Goal: Obtain resource: Download file/media

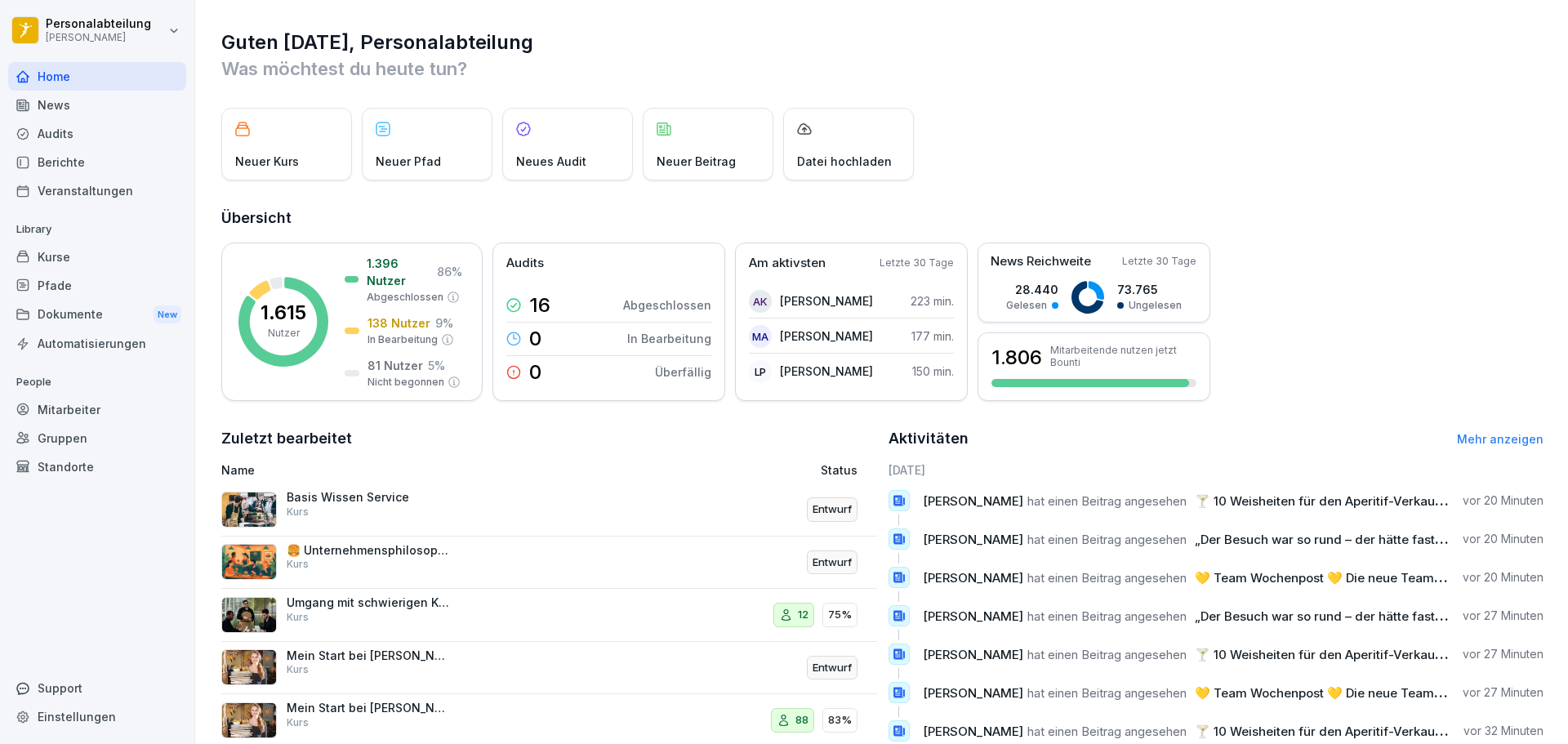
click at [105, 255] on div "Kurse" at bounding box center [97, 257] width 178 height 28
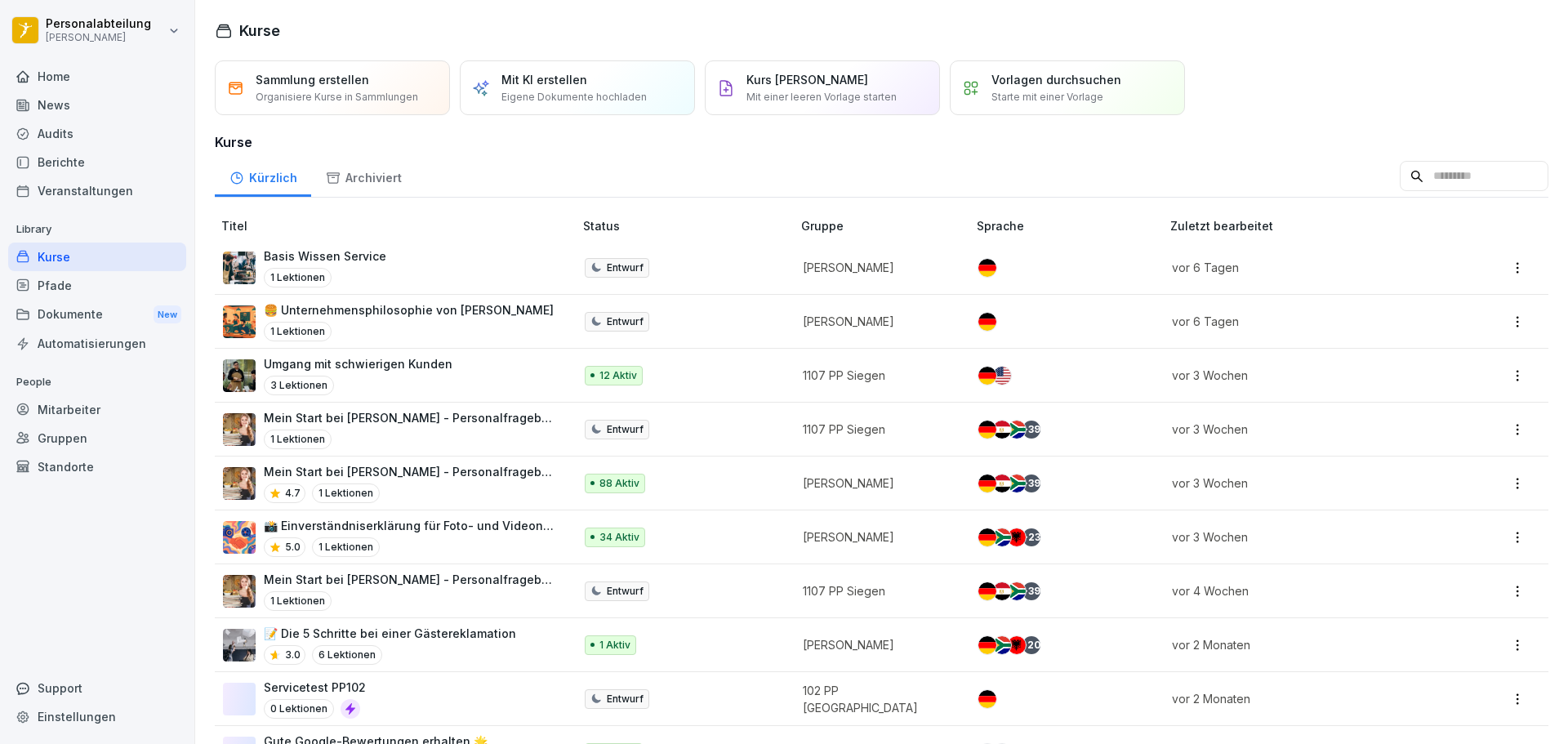
click at [467, 465] on p "Mein Start bei [PERSON_NAME] - Personalfragebogen" at bounding box center [410, 472] width 294 height 17
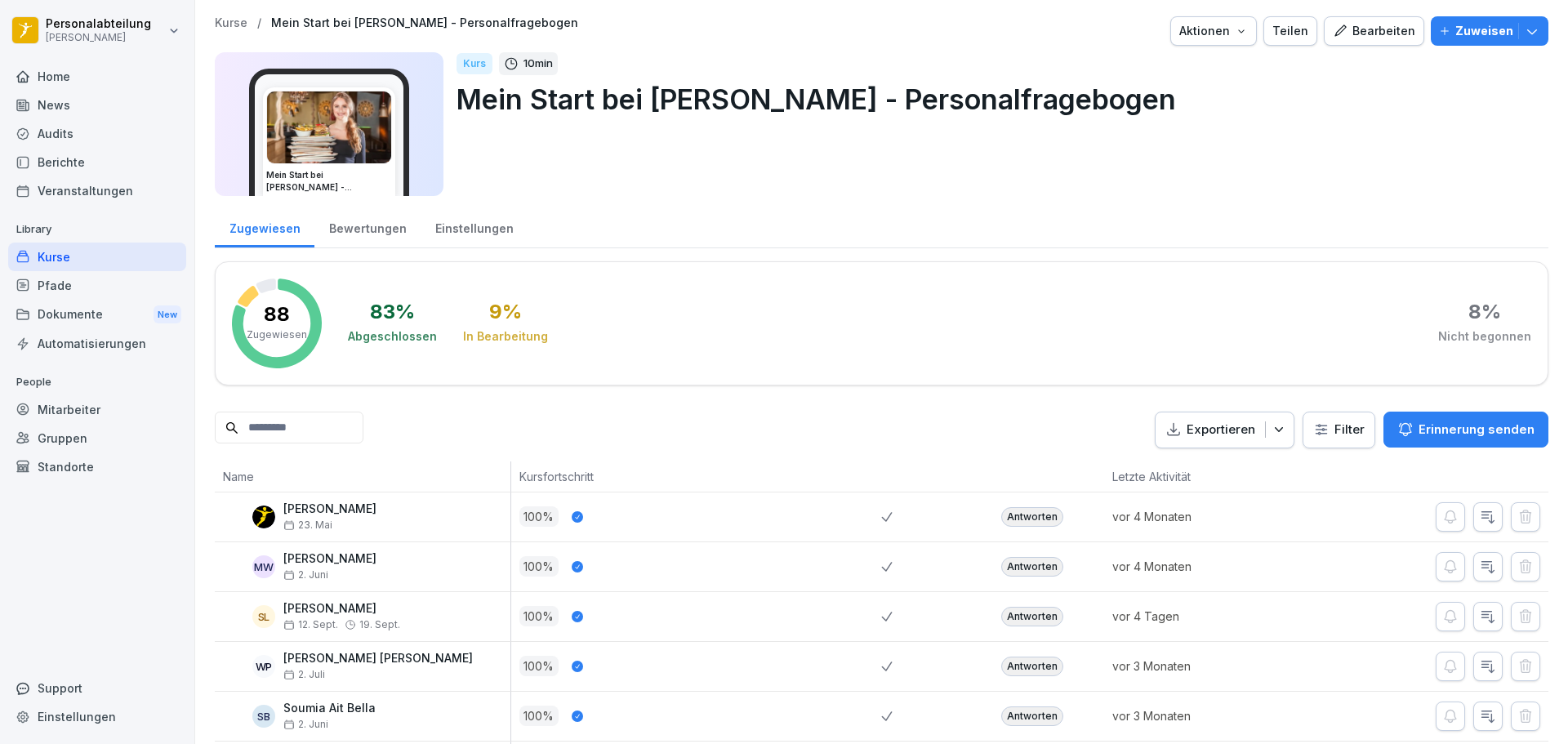
click at [314, 437] on input at bounding box center [288, 427] width 148 height 32
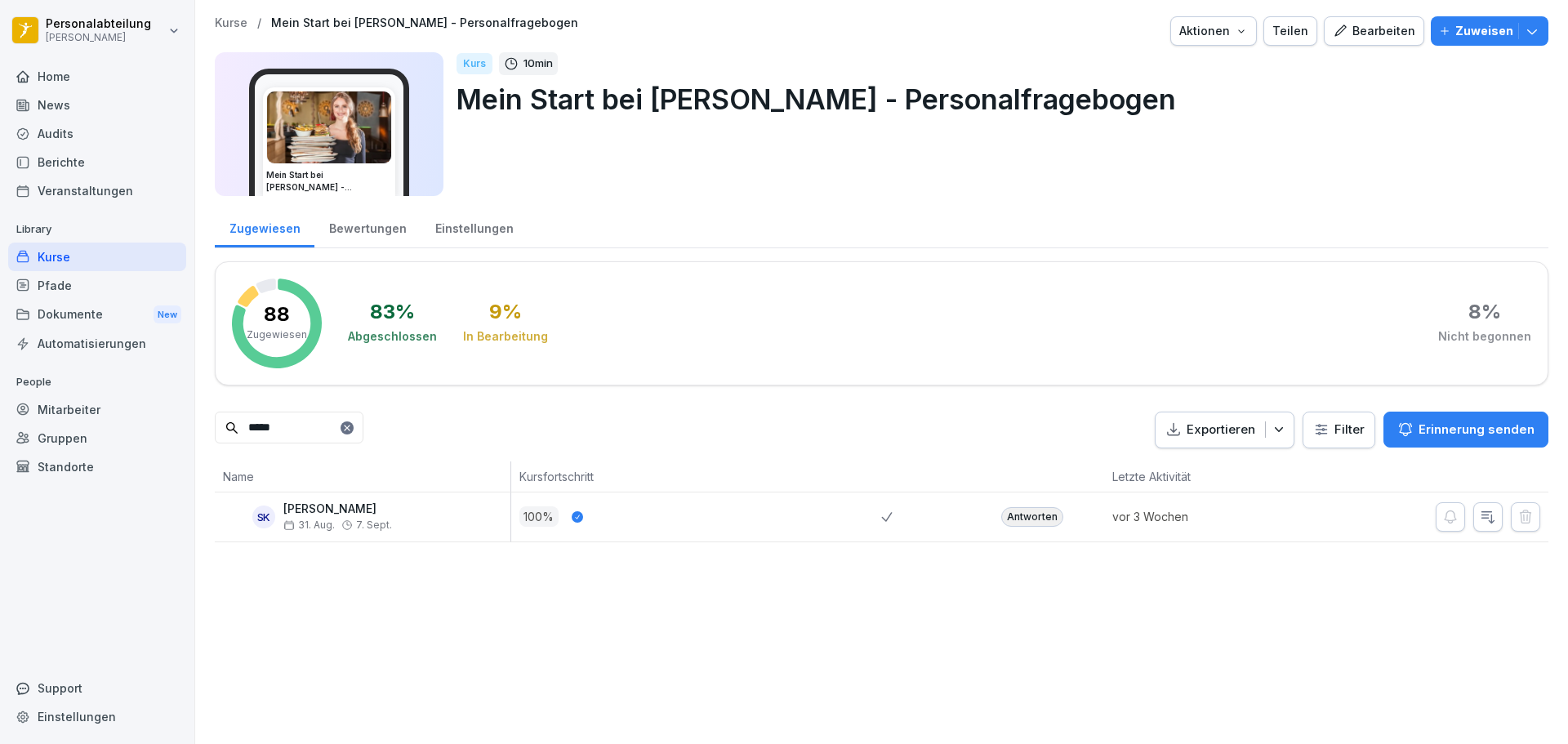
type input "*****"
click at [341, 505] on p "[PERSON_NAME]" at bounding box center [337, 509] width 109 height 14
click at [1028, 514] on div "Antworten" at bounding box center [1032, 517] width 62 height 20
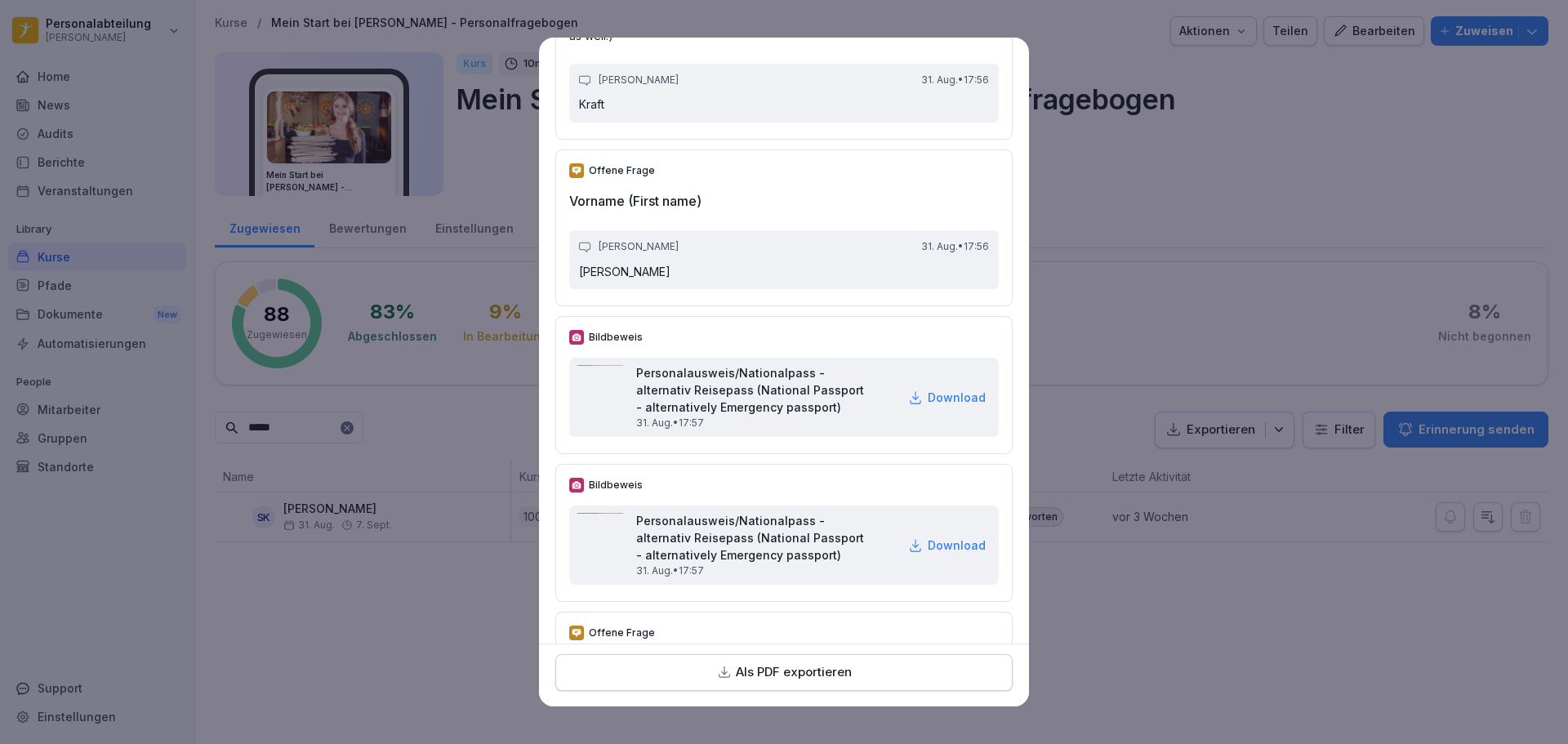
scroll to position [408, 0]
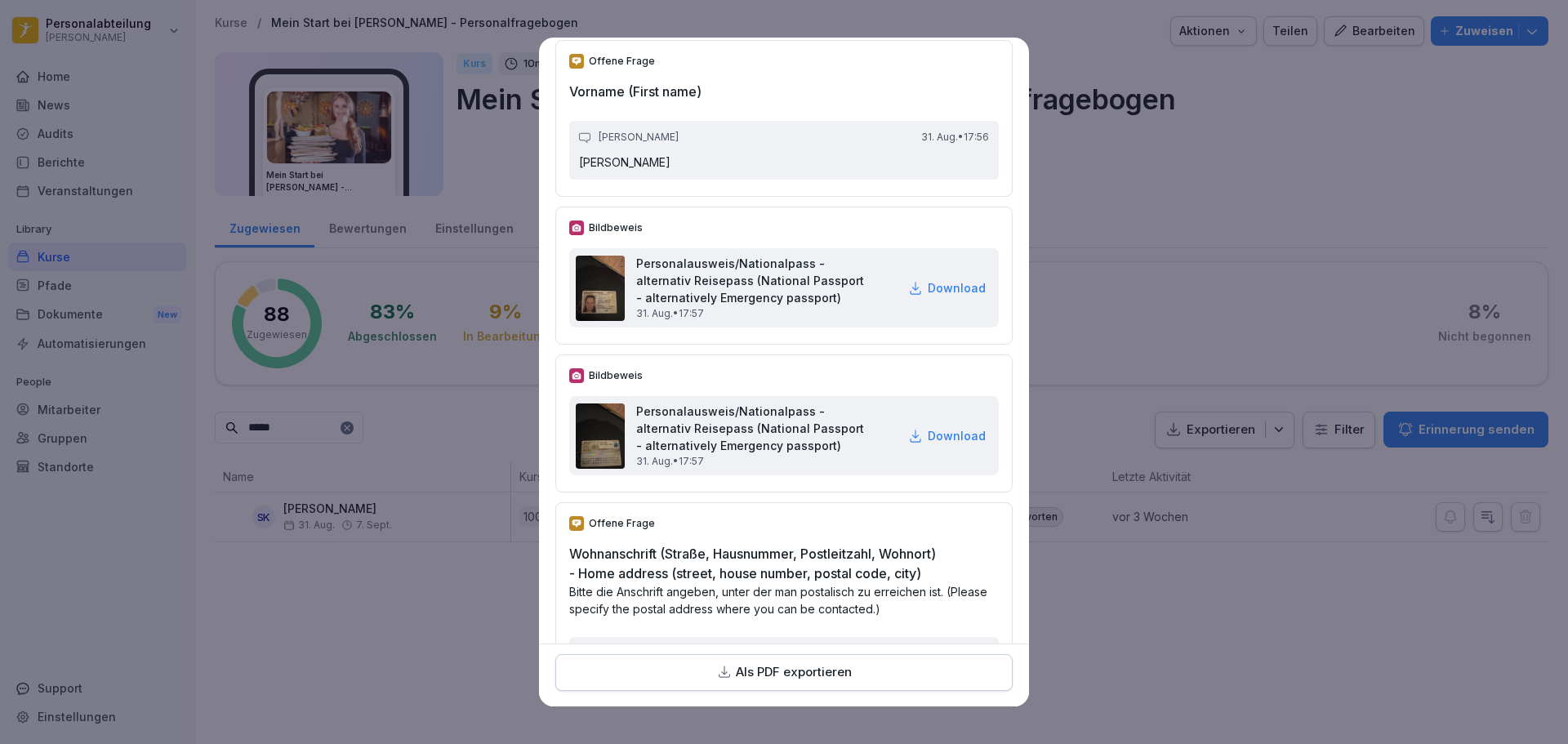
click at [952, 296] on p "Download" at bounding box center [957, 287] width 58 height 17
click at [928, 445] on p "Download" at bounding box center [957, 436] width 58 height 17
click at [888, 584] on h2 "Wohnanschrift (Straße, Hausnummer, Postleitzahl, Wohnort) - Home address (stree…" at bounding box center [784, 564] width 430 height 39
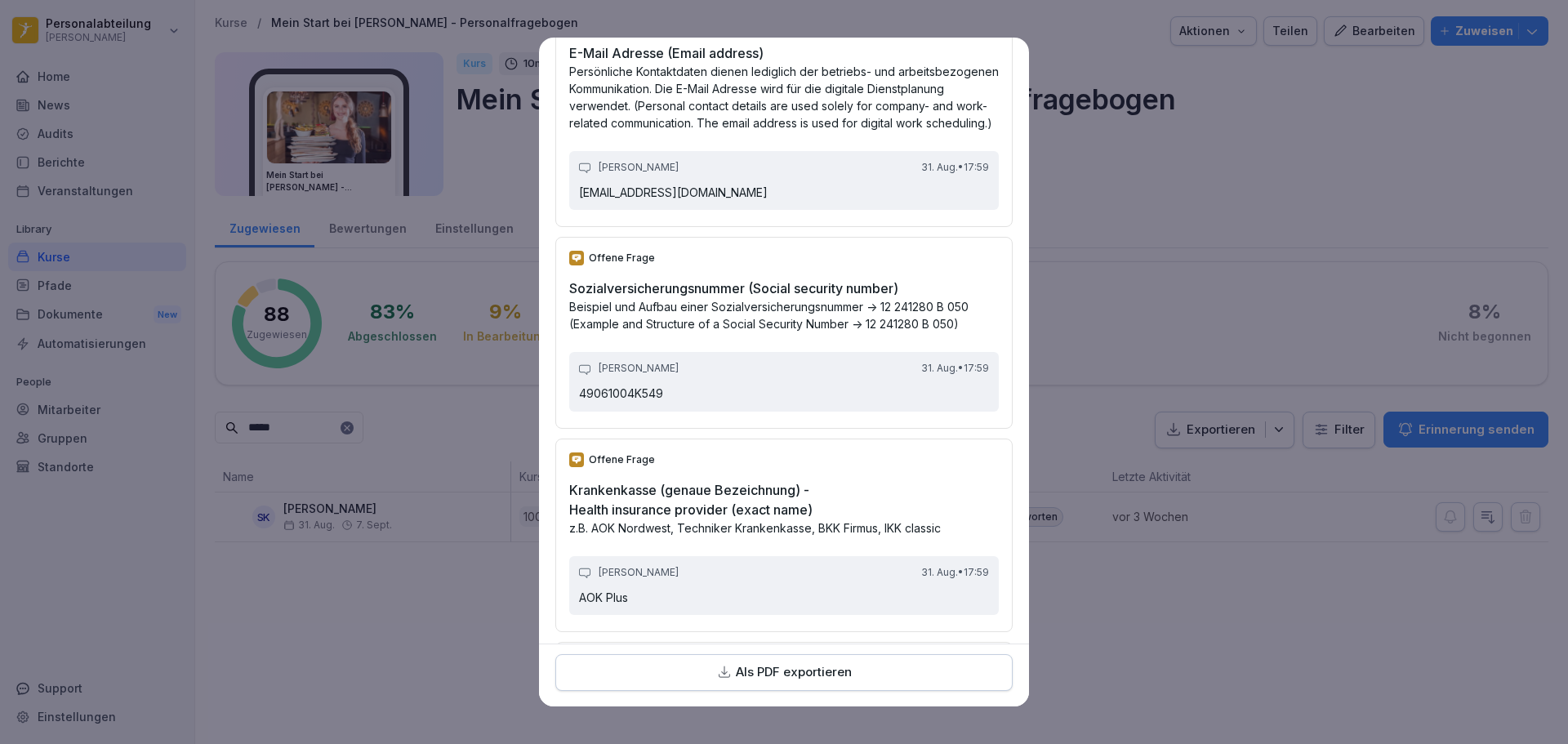
scroll to position [2531, 0]
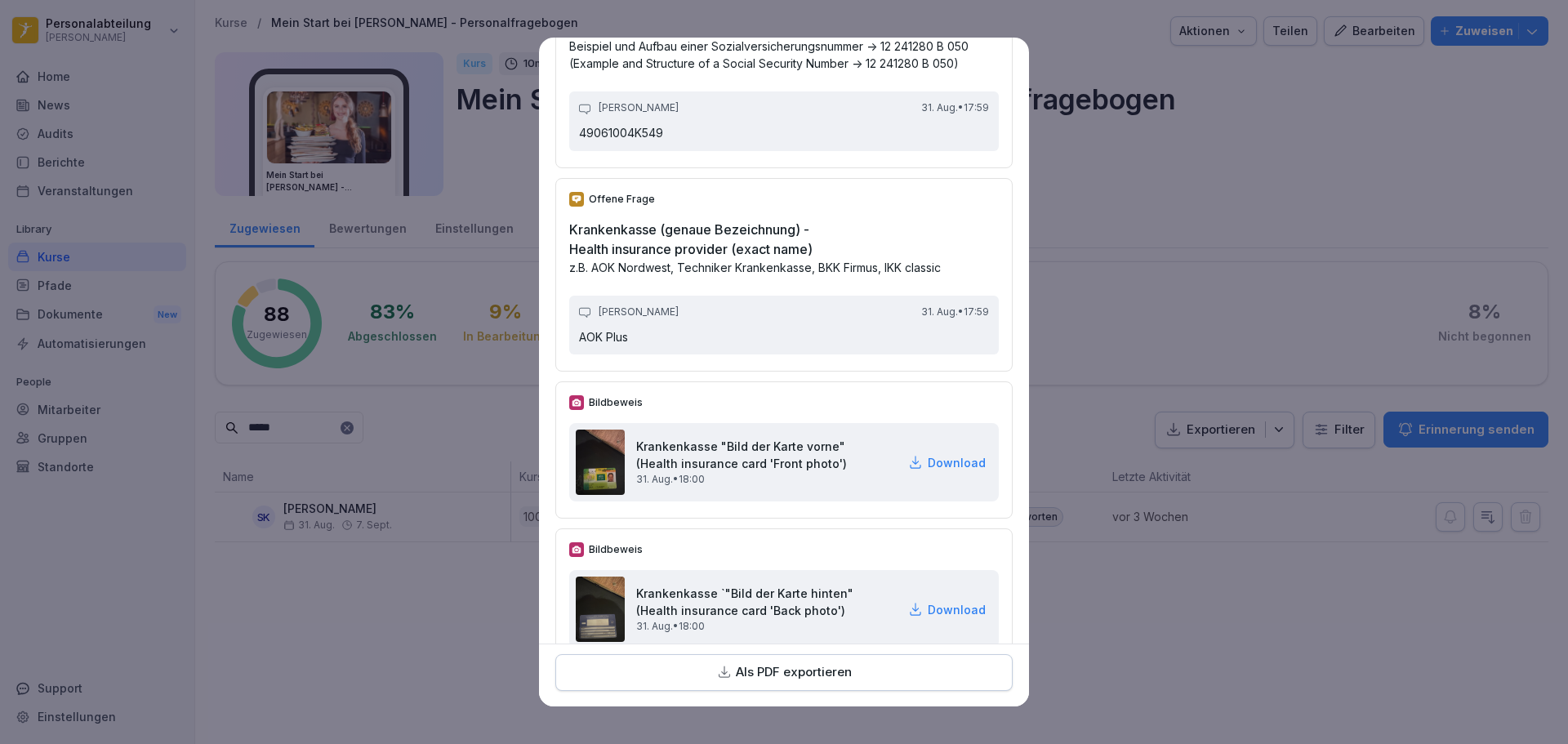
click at [938, 471] on p "Download" at bounding box center [957, 463] width 58 height 17
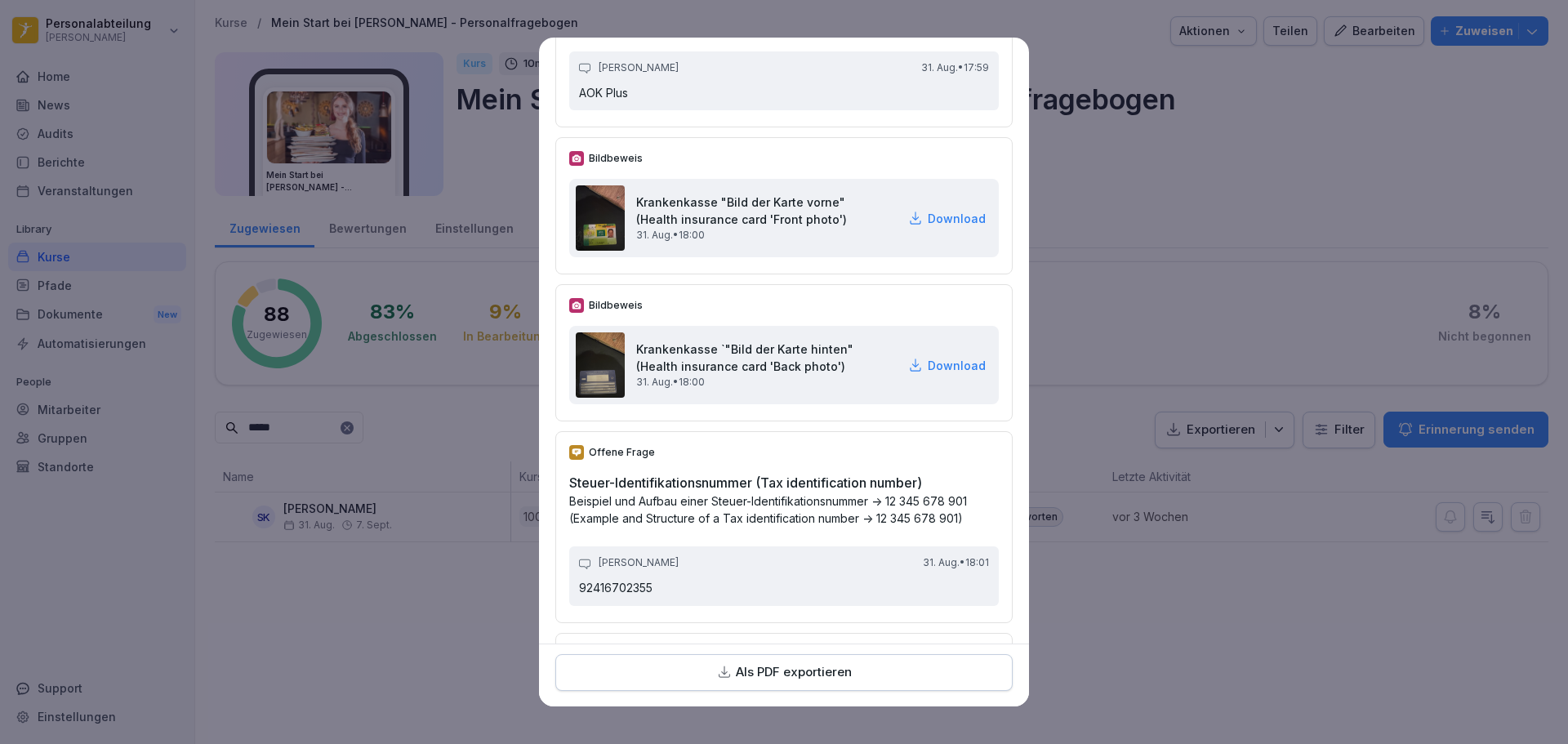
scroll to position [2777, 0]
click at [931, 373] on p "Download" at bounding box center [957, 365] width 58 height 17
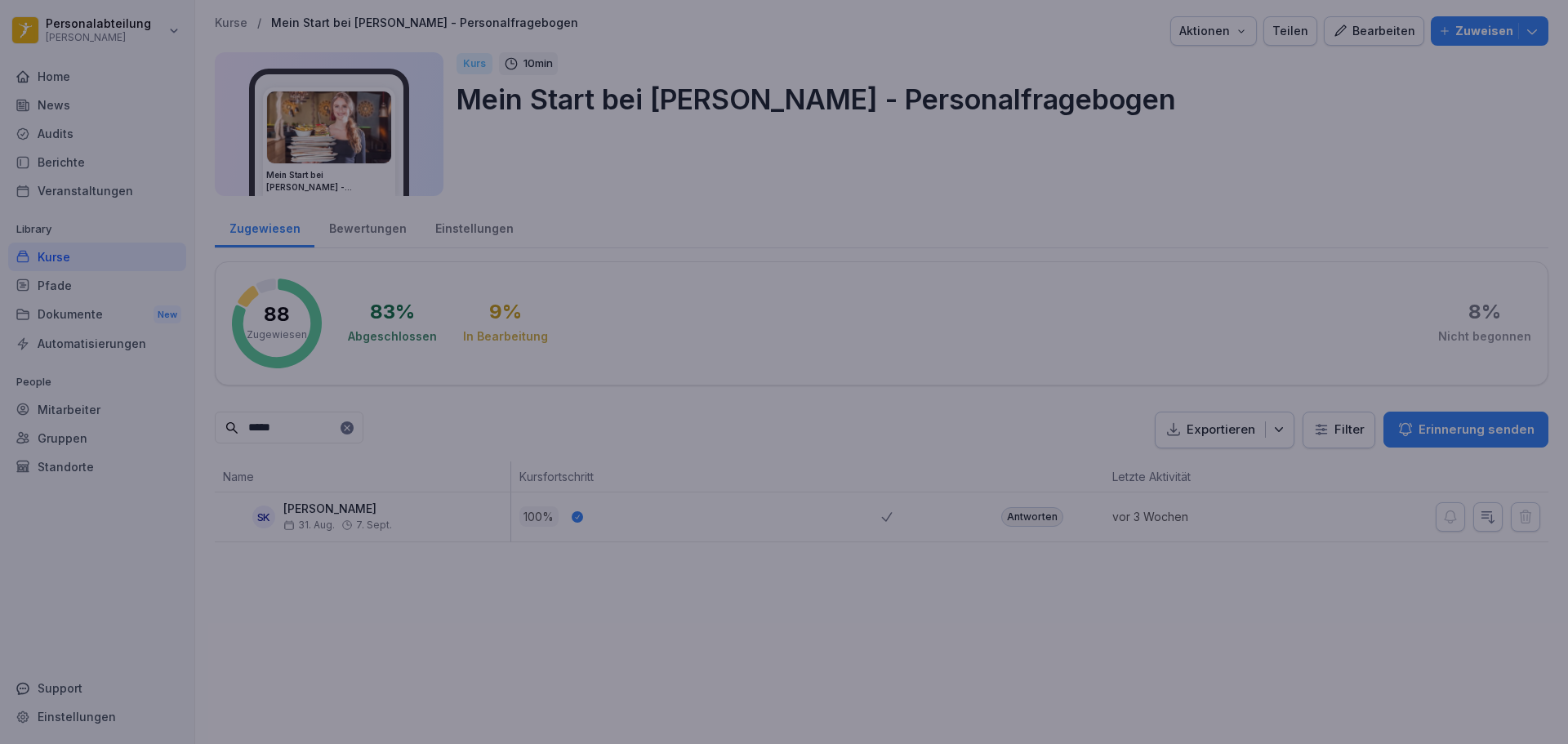
click at [1313, 36] on div at bounding box center [784, 372] width 1568 height 744
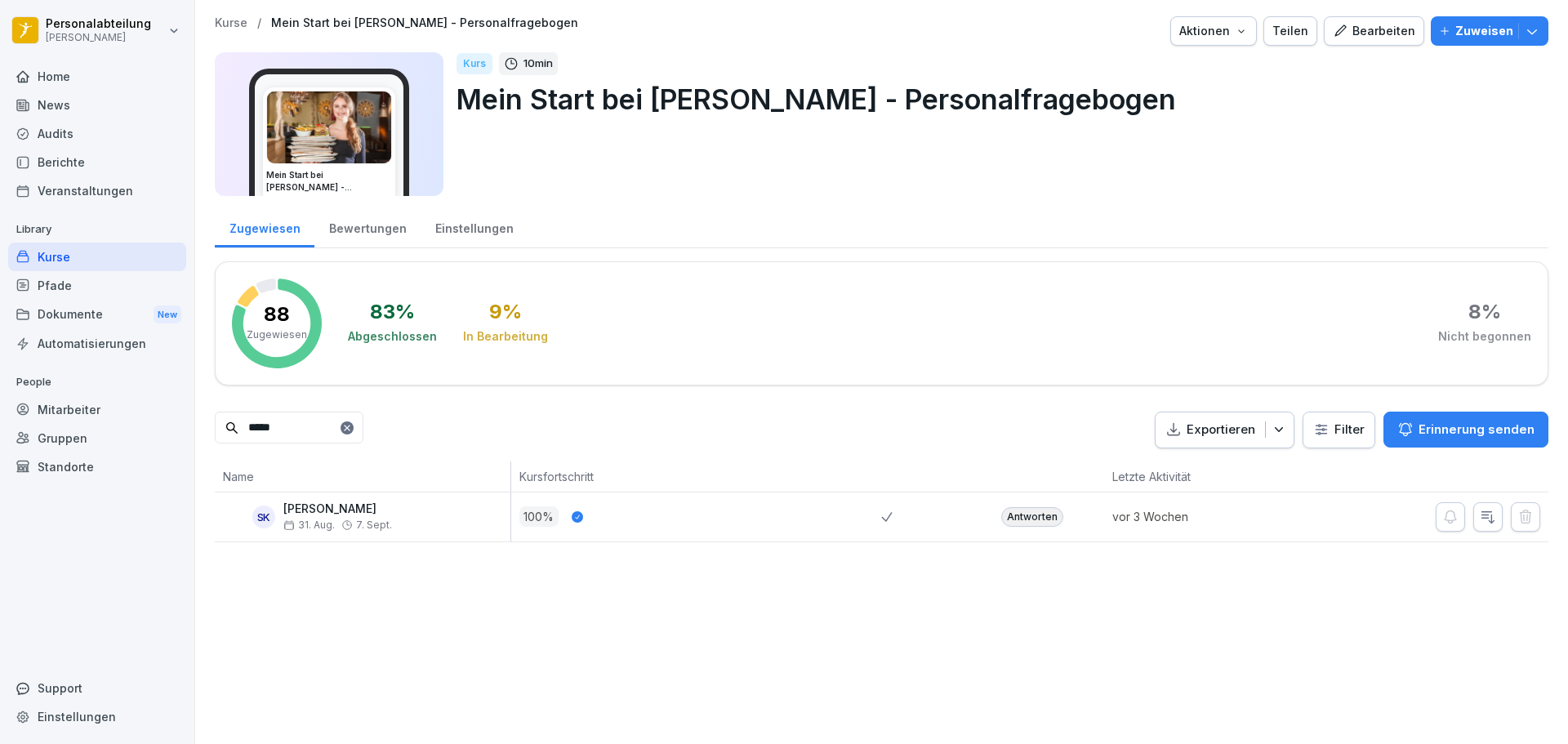
drag, startPoint x: 1112, startPoint y: 653, endPoint x: 900, endPoint y: 545, distance: 237.9
click at [1112, 653] on div "Kurse / Mein Start bei [PERSON_NAME] - Personalfragebogen Aktionen Teilen Bearb…" at bounding box center [881, 372] width 1373 height 744
click at [1026, 517] on div "Antworten" at bounding box center [1032, 517] width 62 height 20
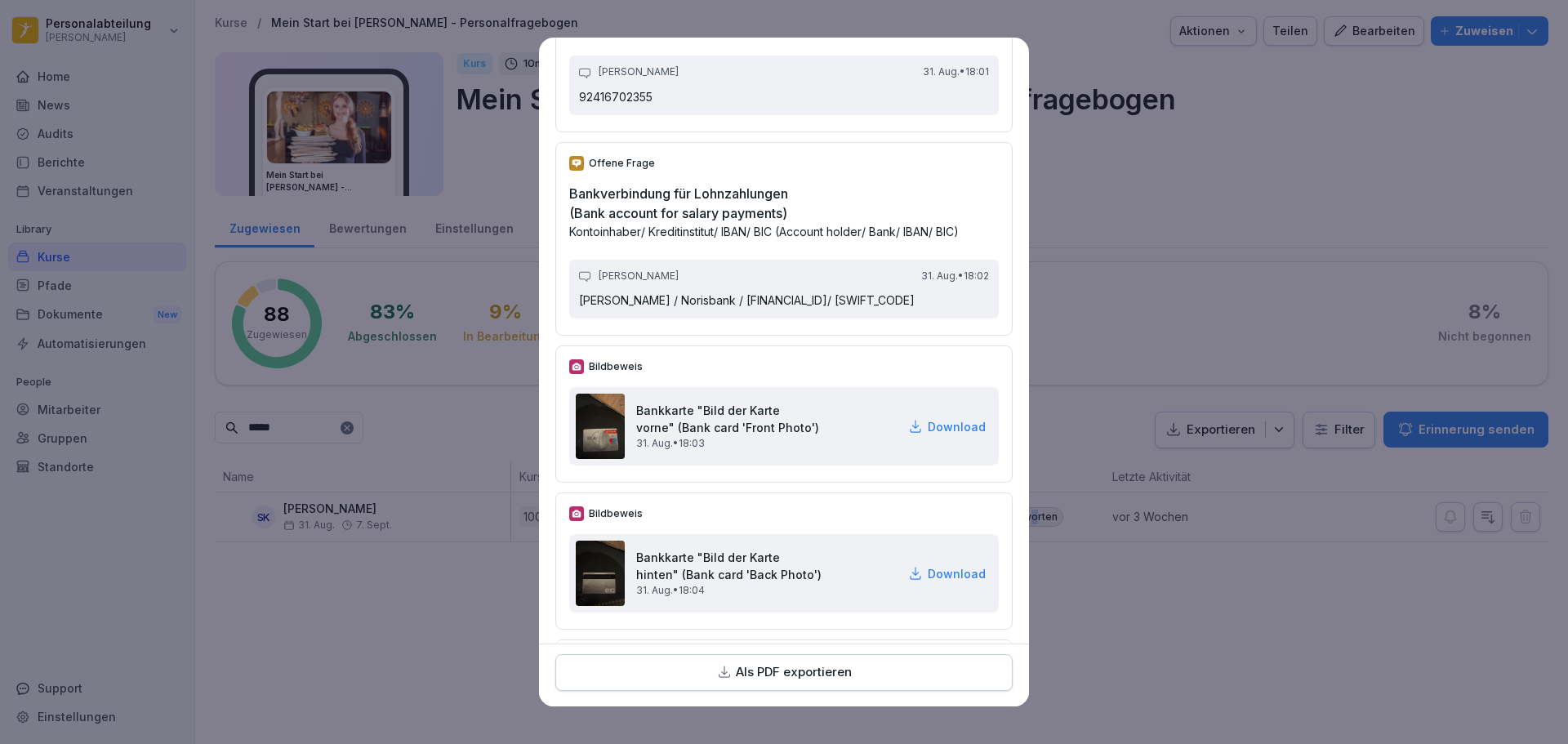
scroll to position [3430, 0]
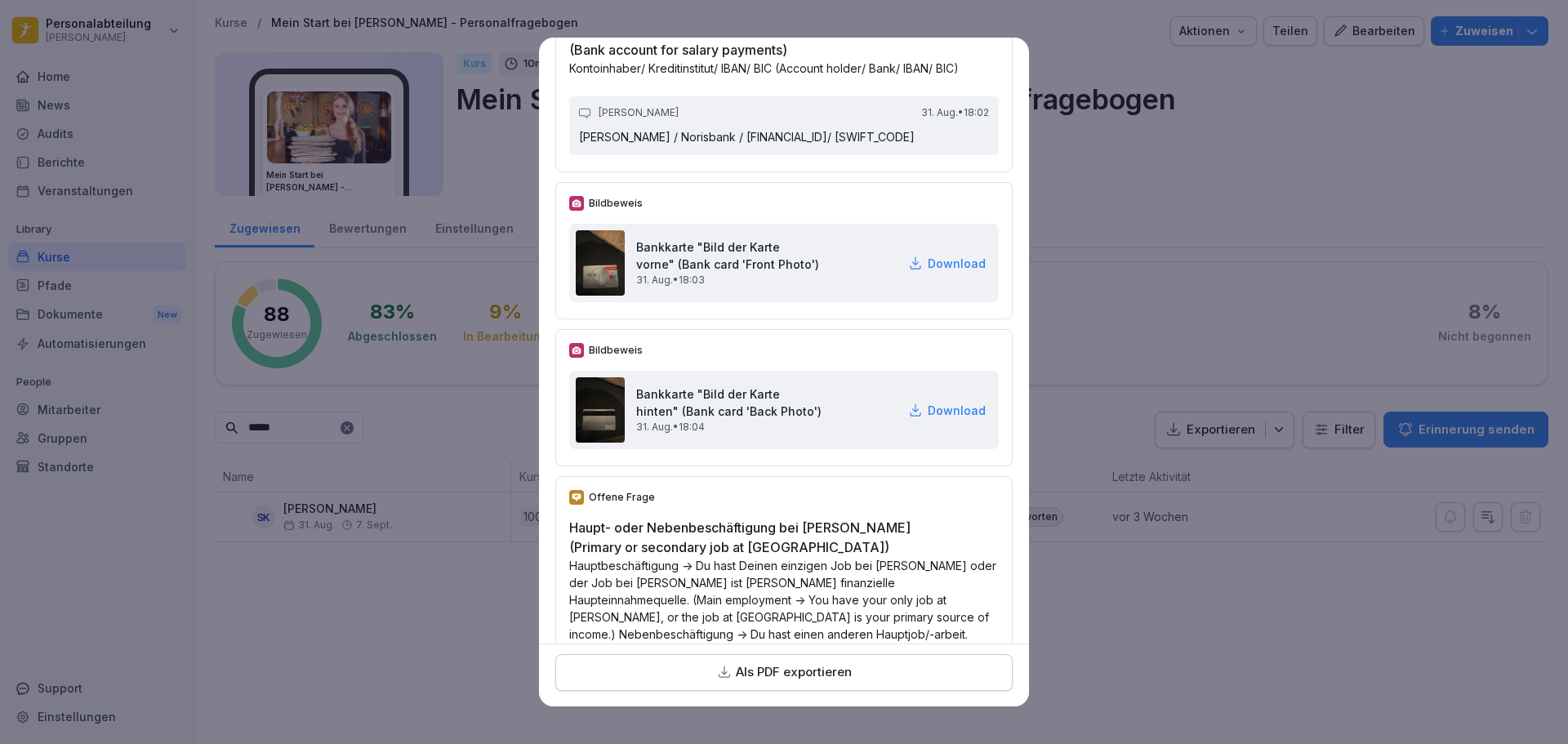
drag, startPoint x: 942, startPoint y: 313, endPoint x: 947, endPoint y: 387, distance: 74.2
click at [943, 272] on p "Download" at bounding box center [957, 263] width 58 height 17
click at [928, 419] on p "Download" at bounding box center [957, 410] width 58 height 17
click at [828, 634] on p "Hauptbeschäftigung -> Du hast Deinen einzigen Job bei [PERSON_NAME] oder der Jo…" at bounding box center [784, 608] width 430 height 103
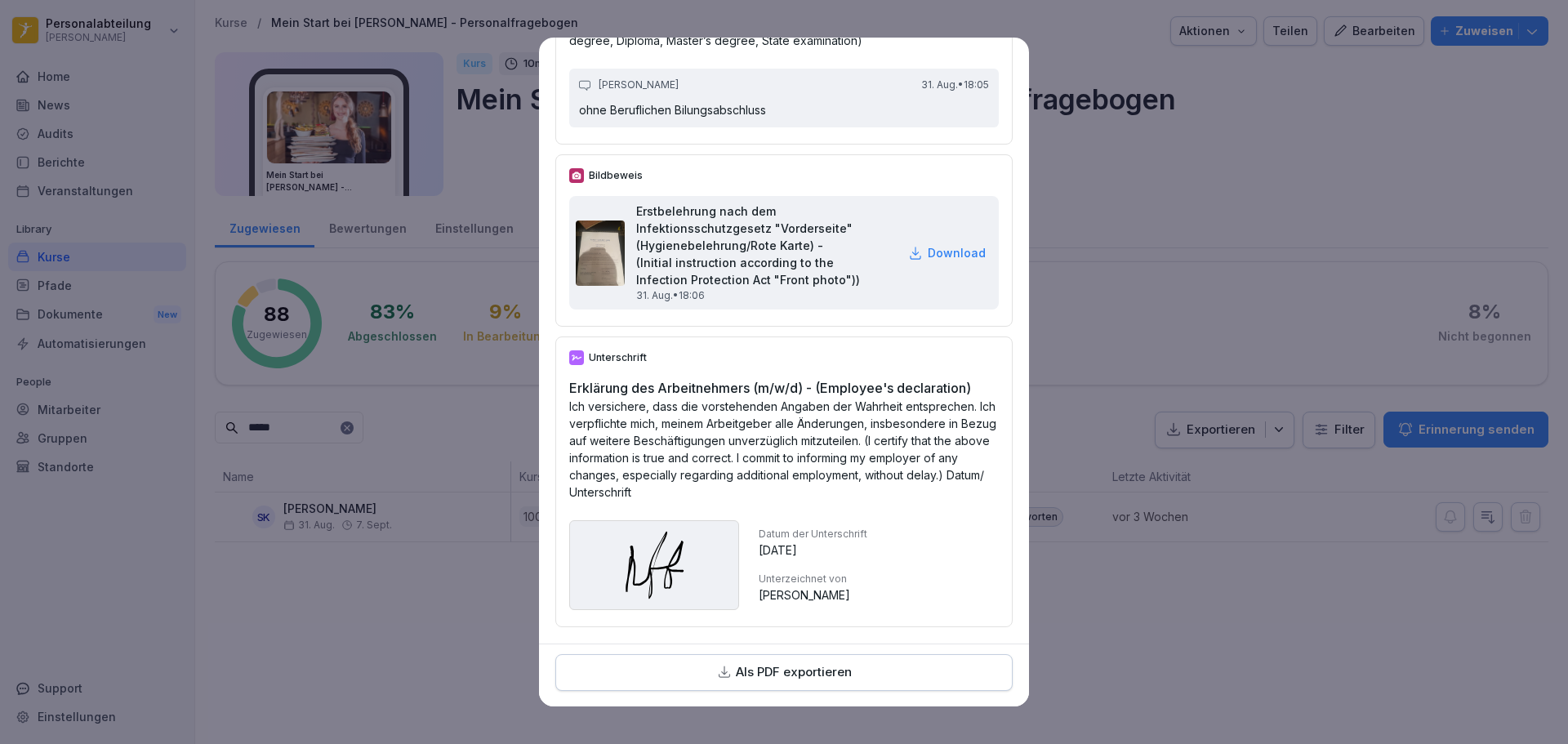
scroll to position [5662, 0]
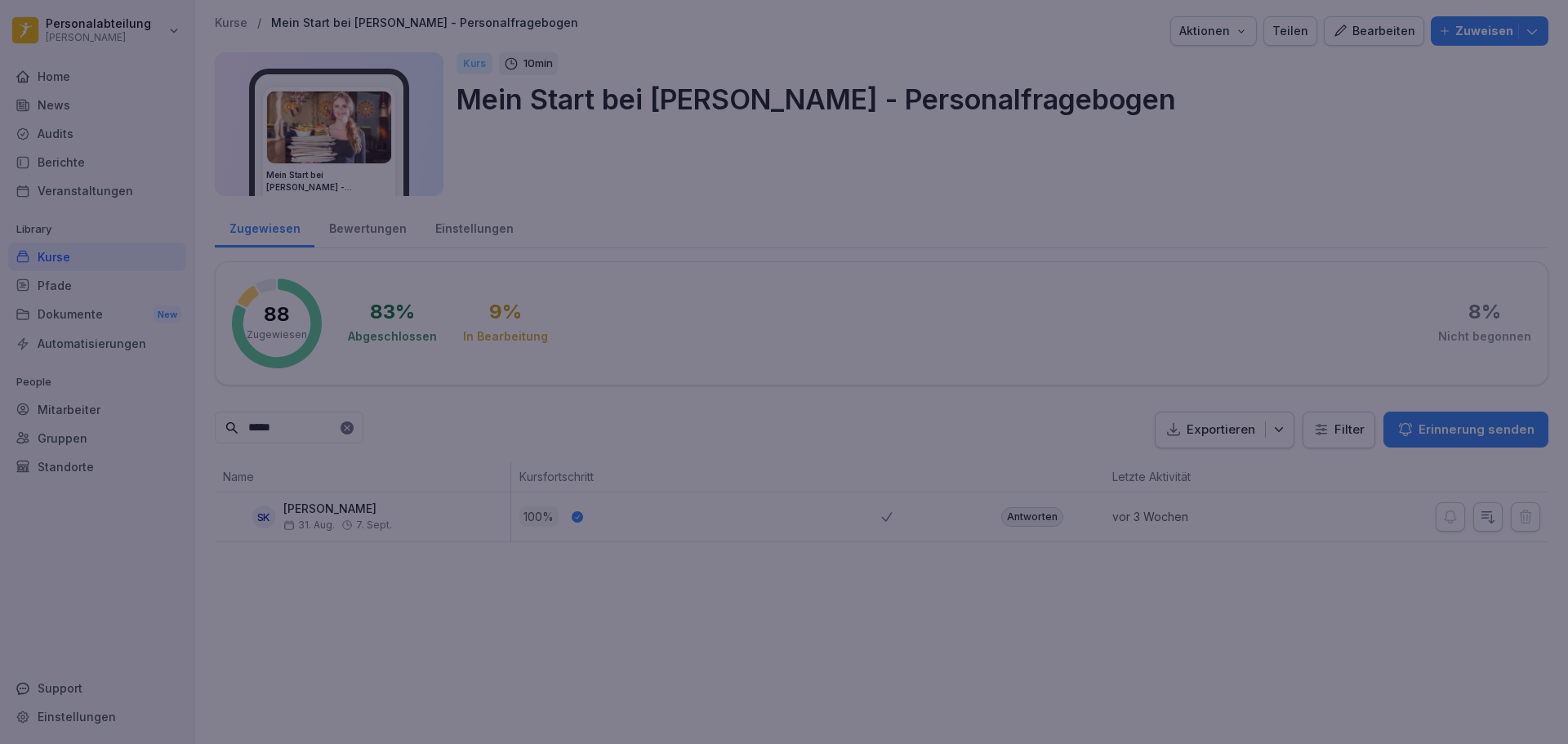
click at [1176, 658] on div at bounding box center [784, 372] width 1568 height 744
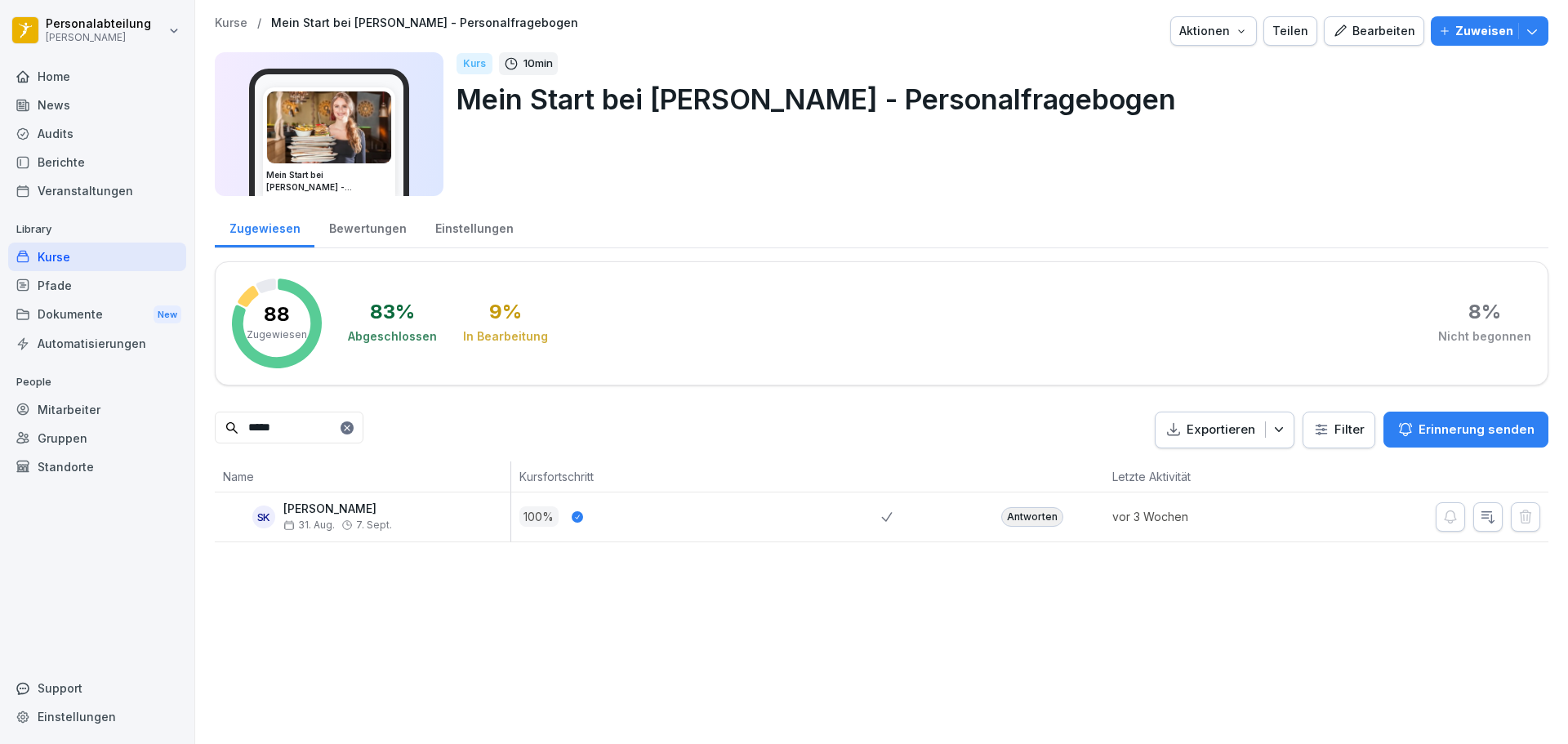
click at [1032, 514] on div "Antworten" at bounding box center [1032, 517] width 62 height 20
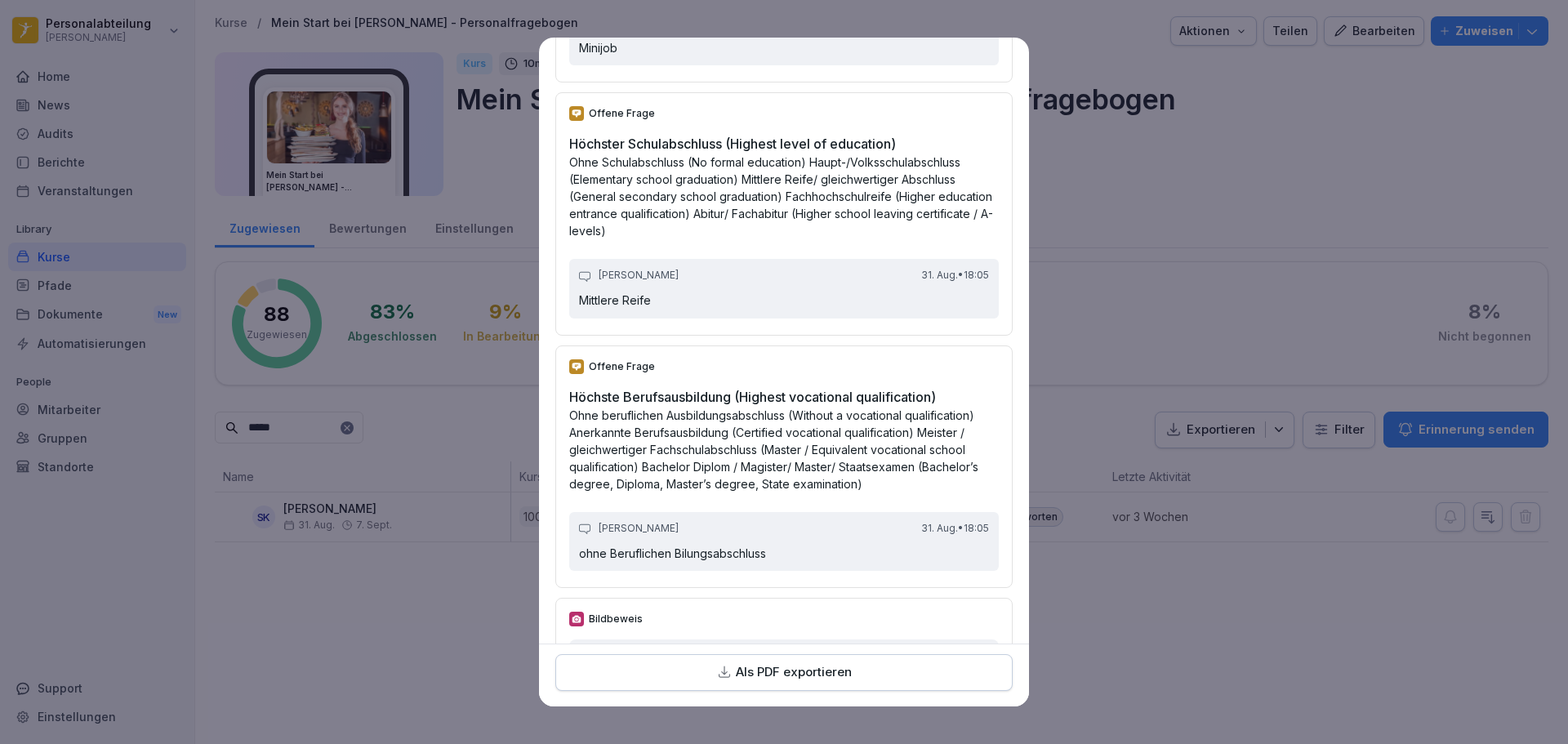
scroll to position [5308, 0]
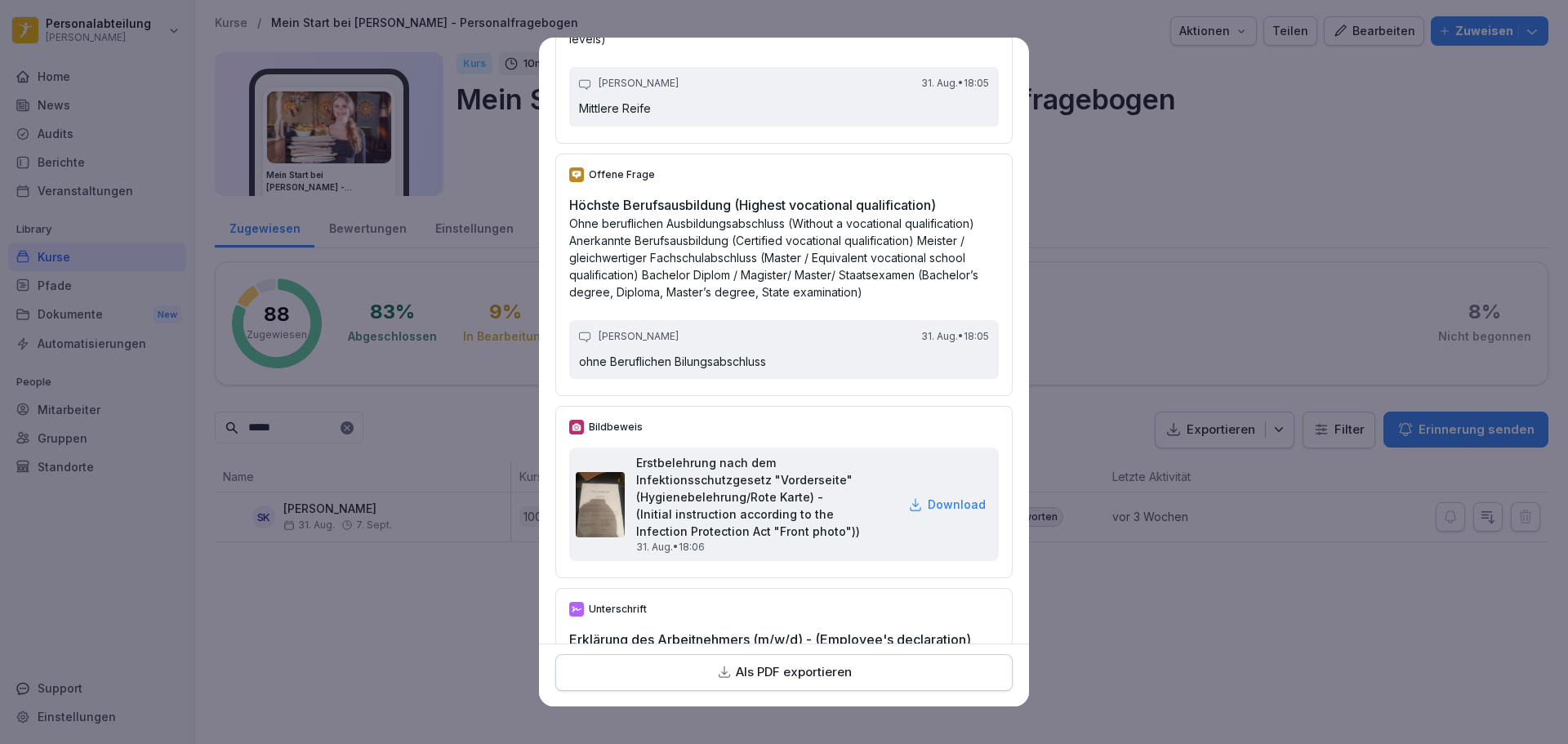
click at [938, 513] on p "Download" at bounding box center [957, 505] width 58 height 17
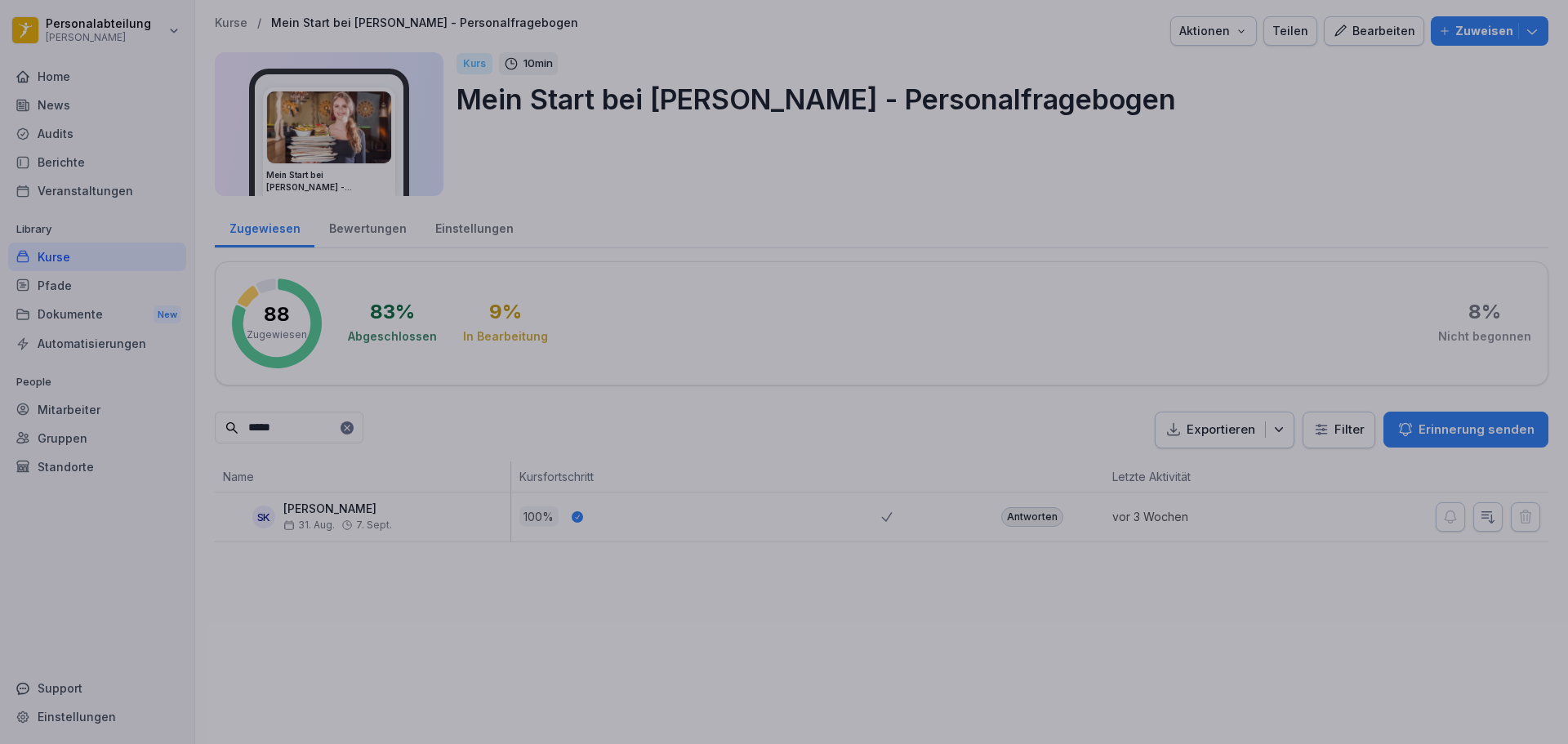
click at [1495, 408] on div at bounding box center [784, 372] width 1568 height 744
